Goal: Transaction & Acquisition: Book appointment/travel/reservation

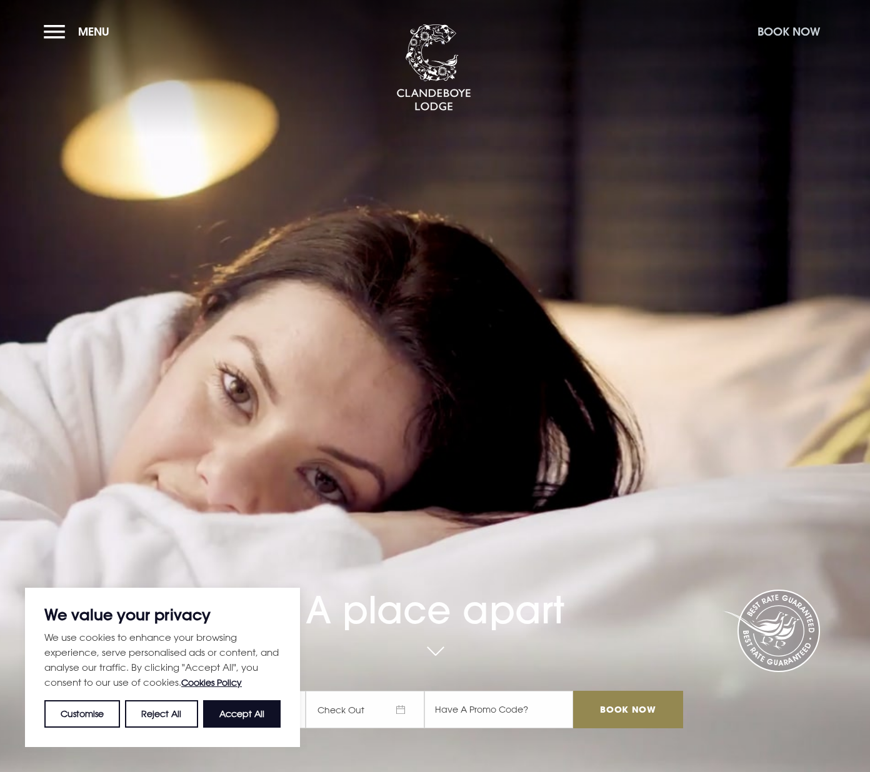
click at [779, 34] on button "Book Now" at bounding box center [788, 31] width 75 height 27
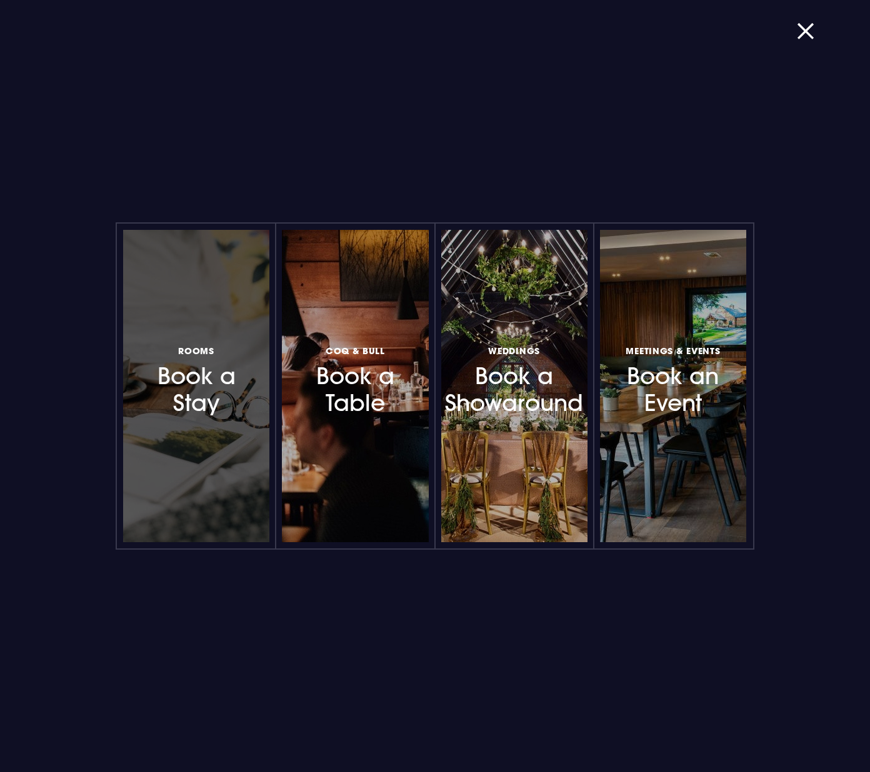
click at [234, 407] on h3 "Rooms Book a Stay" at bounding box center [196, 379] width 101 height 74
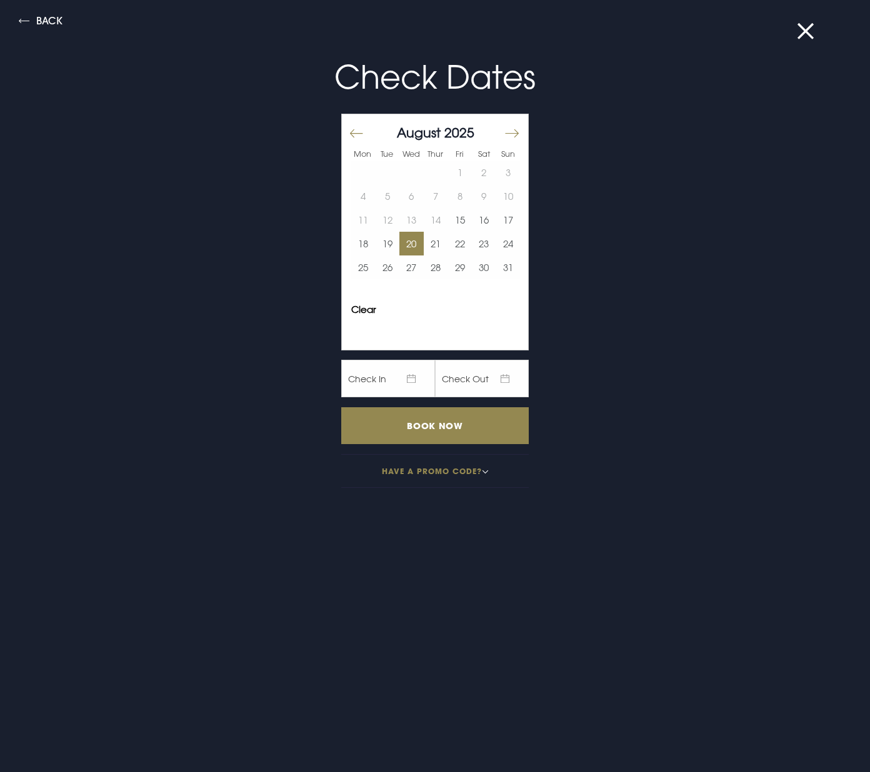
click at [411, 246] on button "20" at bounding box center [411, 244] width 24 height 24
click at [462, 243] on button "22" at bounding box center [459, 244] width 24 height 24
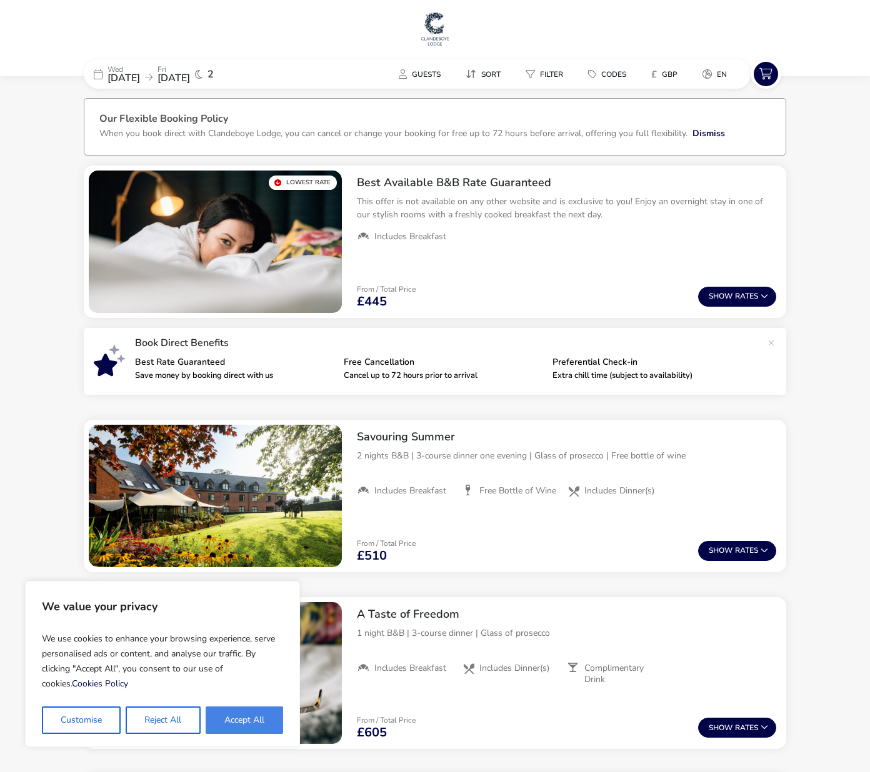
click at [242, 720] on button "Accept All" at bounding box center [244, 720] width 77 height 27
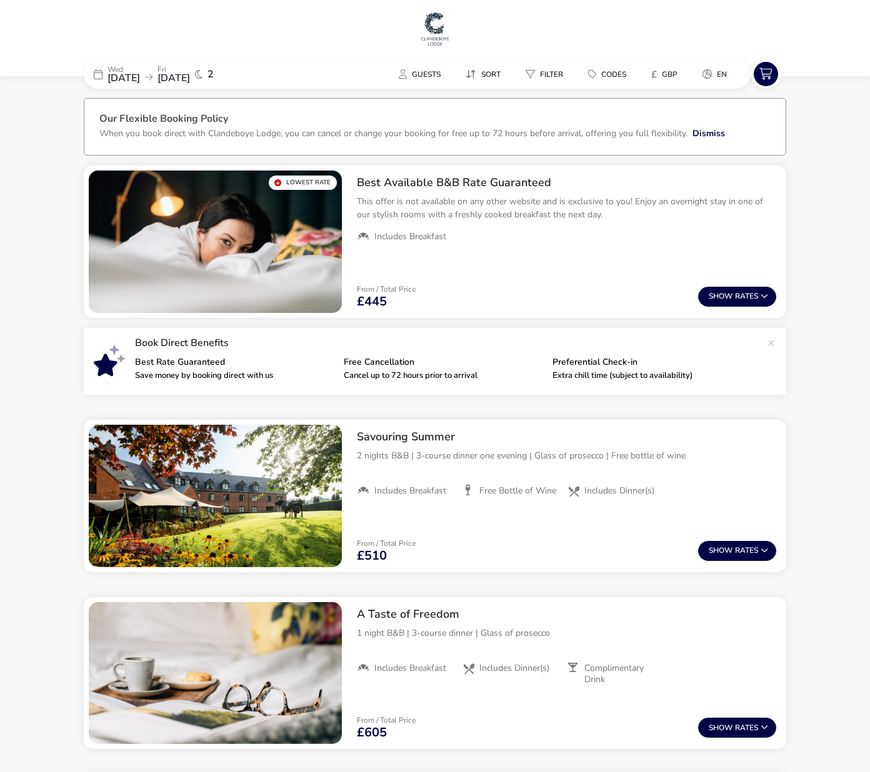
checkbox input "true"
